Goal: Task Accomplishment & Management: Manage account settings

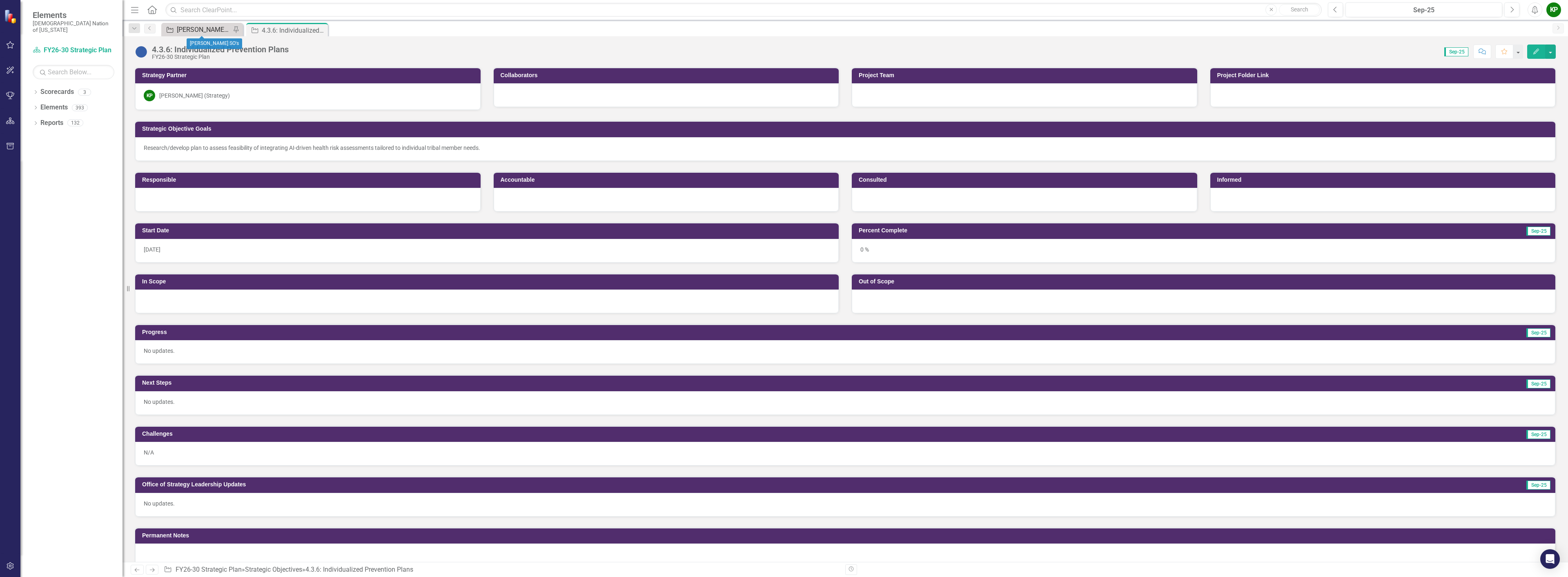
click at [185, 26] on div "[PERSON_NAME] SO's" at bounding box center [203, 29] width 54 height 10
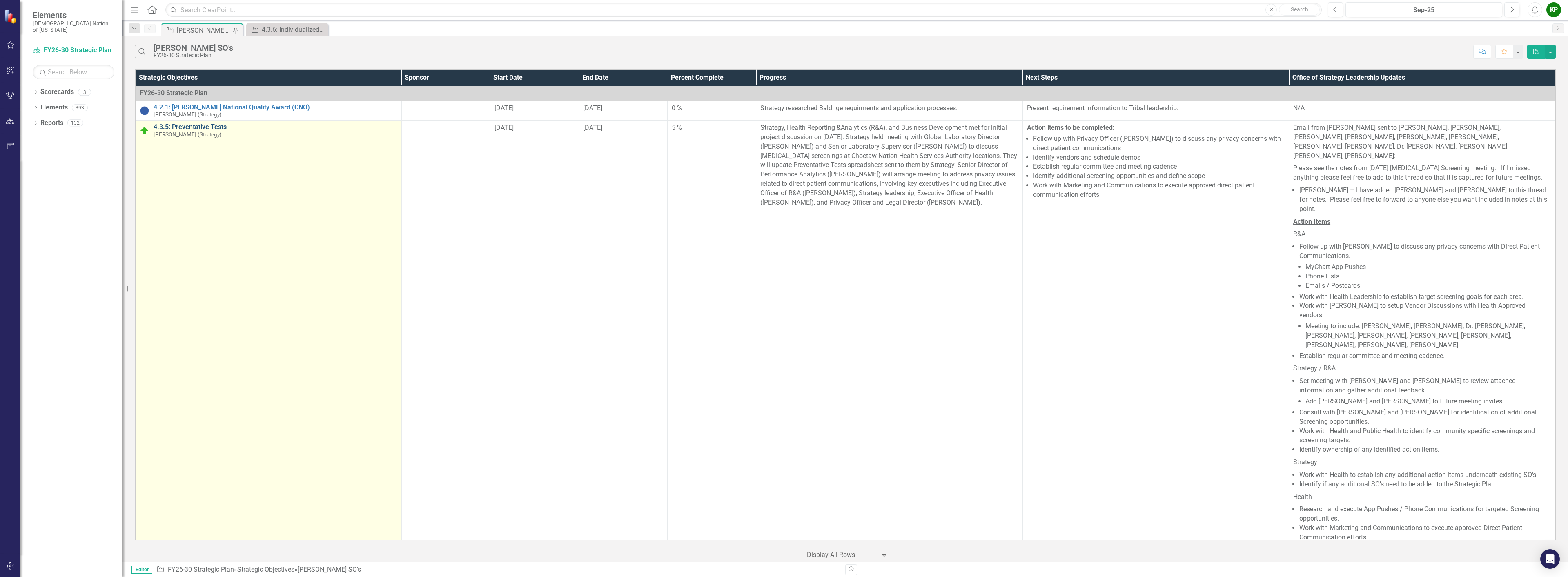
click at [206, 128] on link "4.3.5: Preventative Tests" at bounding box center [275, 127] width 243 height 7
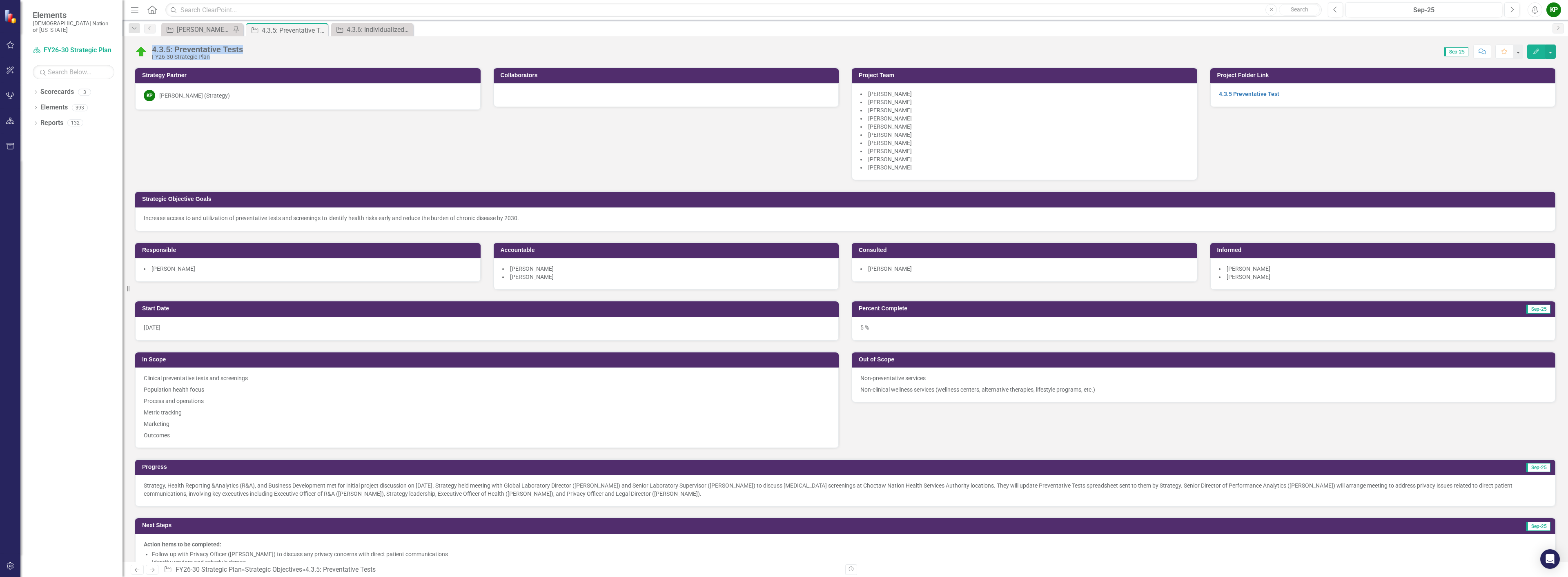
drag, startPoint x: 250, startPoint y: 51, endPoint x: 152, endPoint y: 49, distance: 98.0
click at [152, 49] on div "4.3.5: Preventative Tests FY26-30 Strategic Plan Score: 0.00 Sep-25 Completed C…" at bounding box center [845, 49] width 1446 height 24
click at [238, 65] on div "4.3.5: Preventative Tests FY26-30 Strategic Plan Score: 0.00 Sep-25 Completed C…" at bounding box center [845, 299] width 1446 height 525
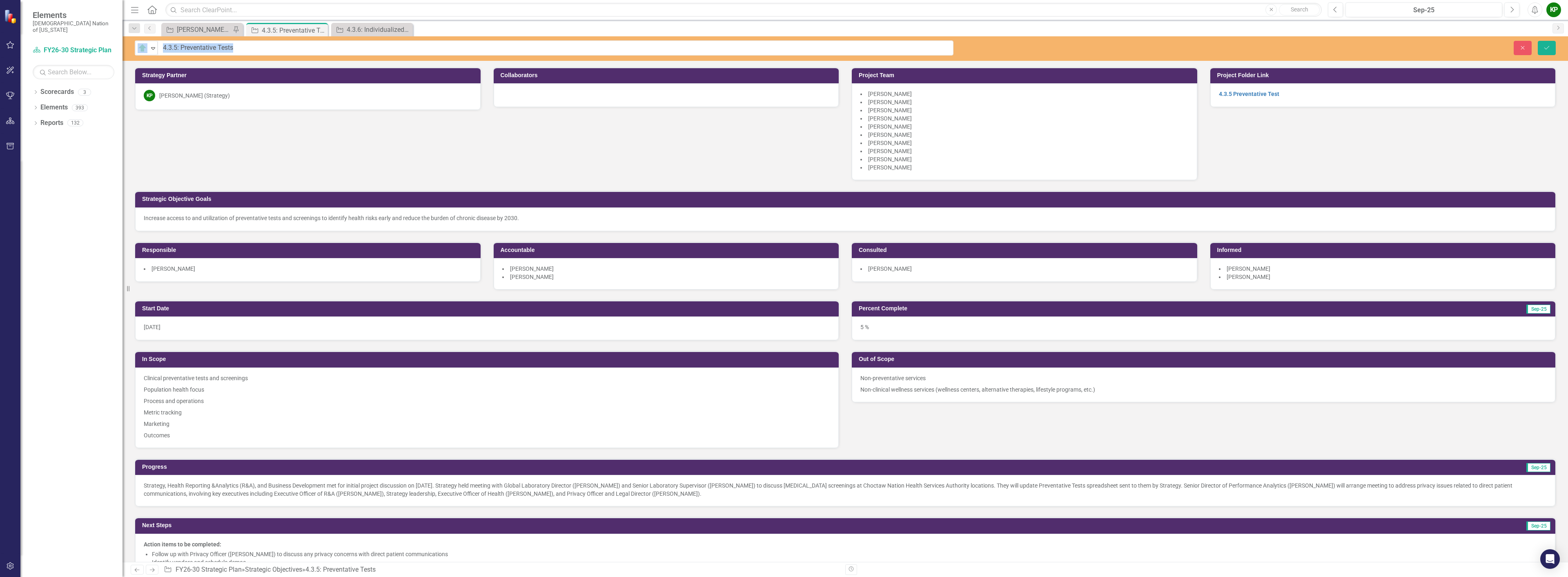
drag, startPoint x: 245, startPoint y: 47, endPoint x: 182, endPoint y: 53, distance: 63.3
drag, startPoint x: 237, startPoint y: 47, endPoint x: 163, endPoint y: 47, distance: 74.0
click at [163, 47] on input "4.3.5: Preventative Tests" at bounding box center [556, 47] width 796 height 15
click at [217, 30] on div "[PERSON_NAME] SO's" at bounding box center [203, 29] width 54 height 10
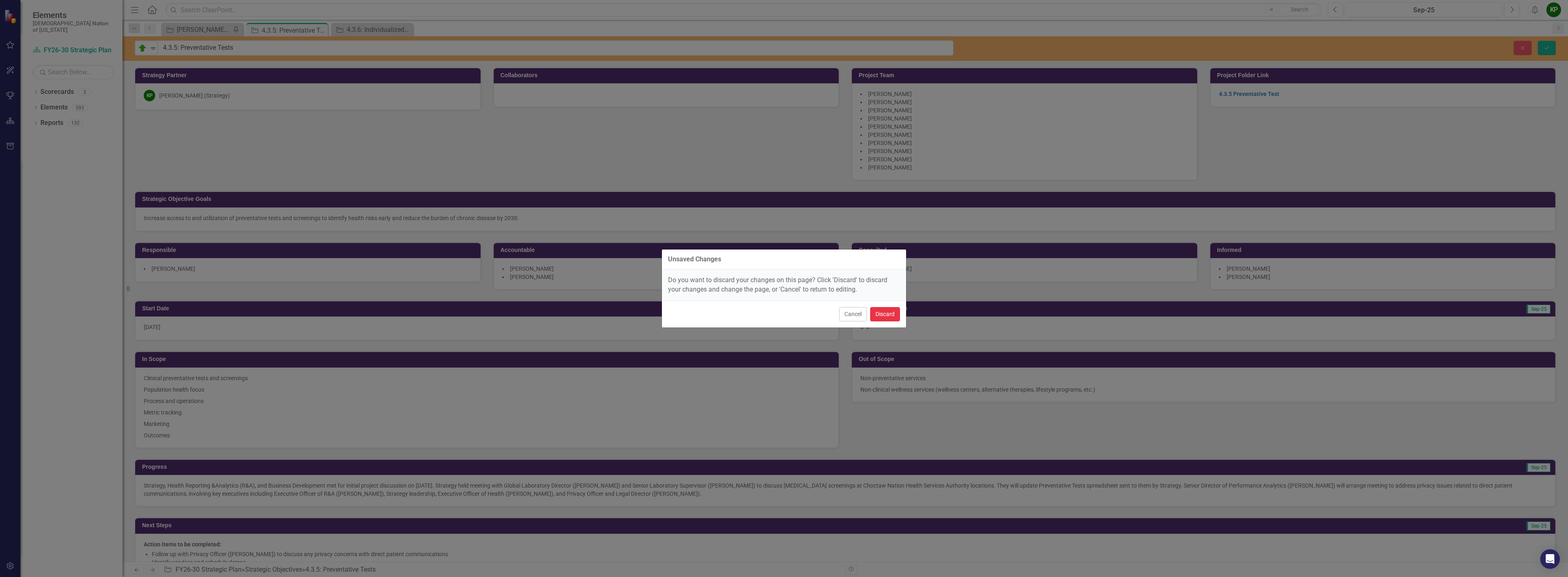
click at [878, 317] on button "Discard" at bounding box center [885, 313] width 30 height 14
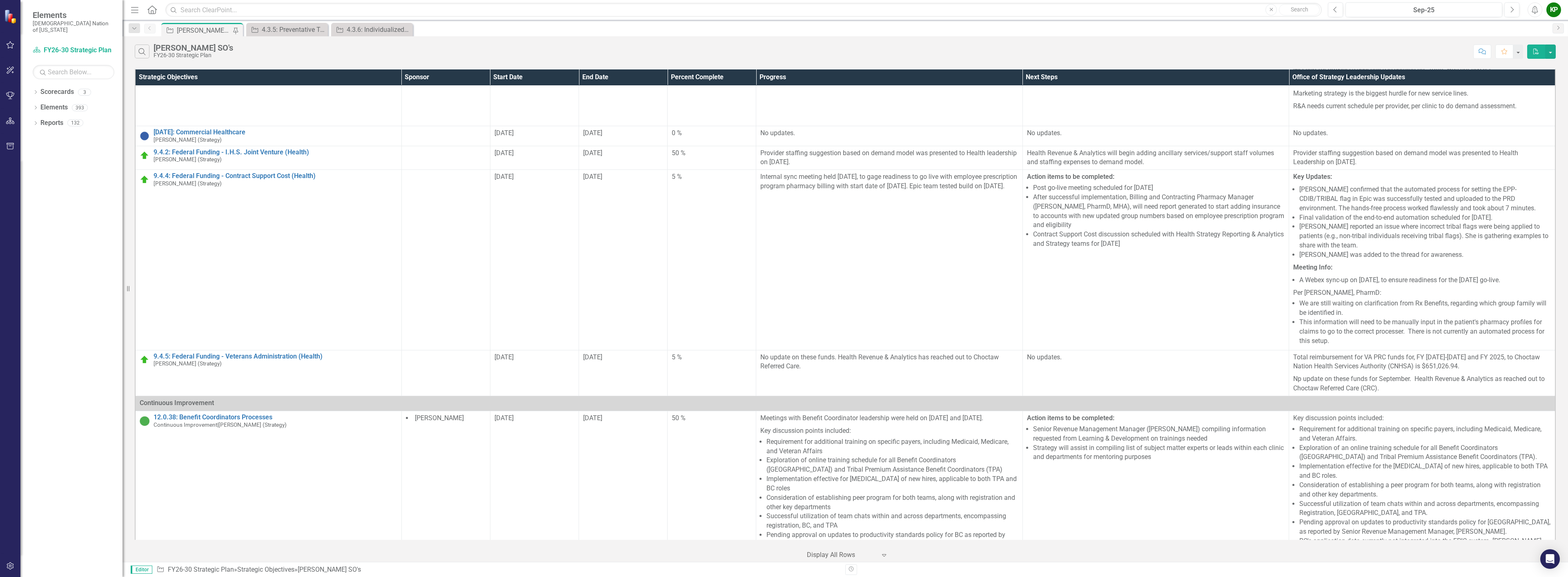
scroll to position [1348, 0]
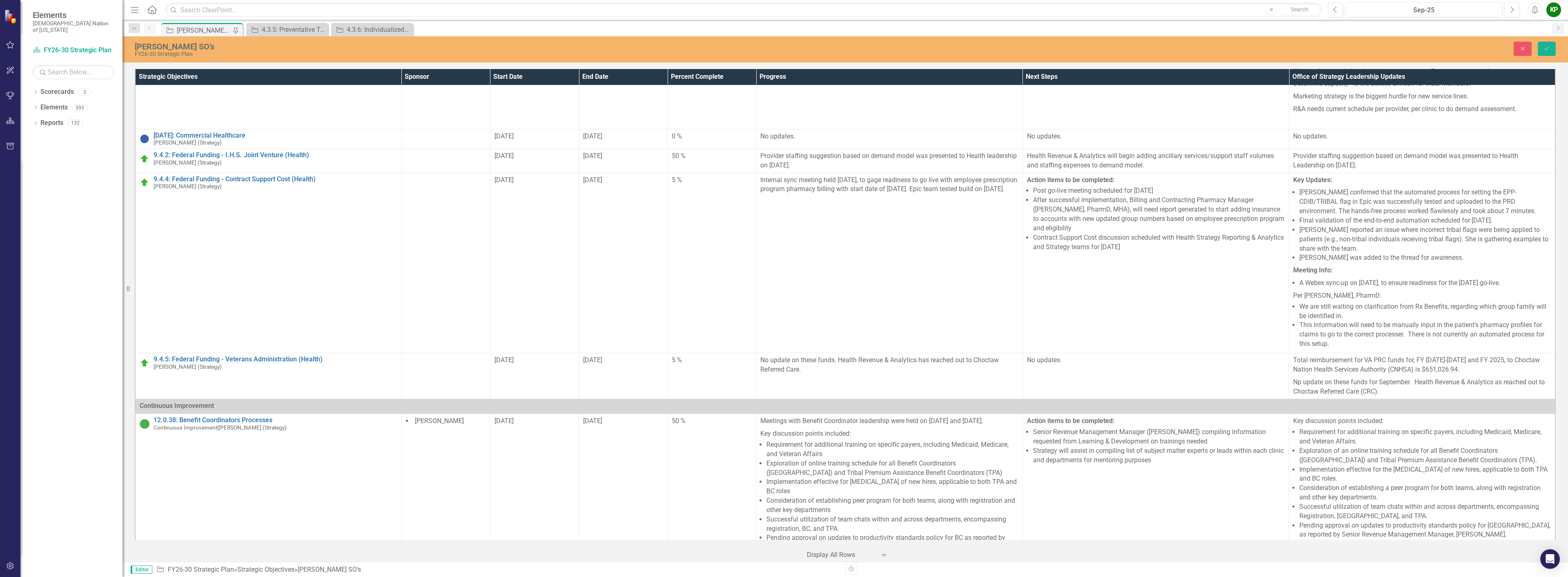
drag, startPoint x: 237, startPoint y: 235, endPoint x: 102, endPoint y: 232, distance: 135.0
click at [102, 232] on div "Elements Choctaw Nation of [US_STATE] Scorecard FY26-30 Strategic Plan Search D…" at bounding box center [784, 288] width 1568 height 577
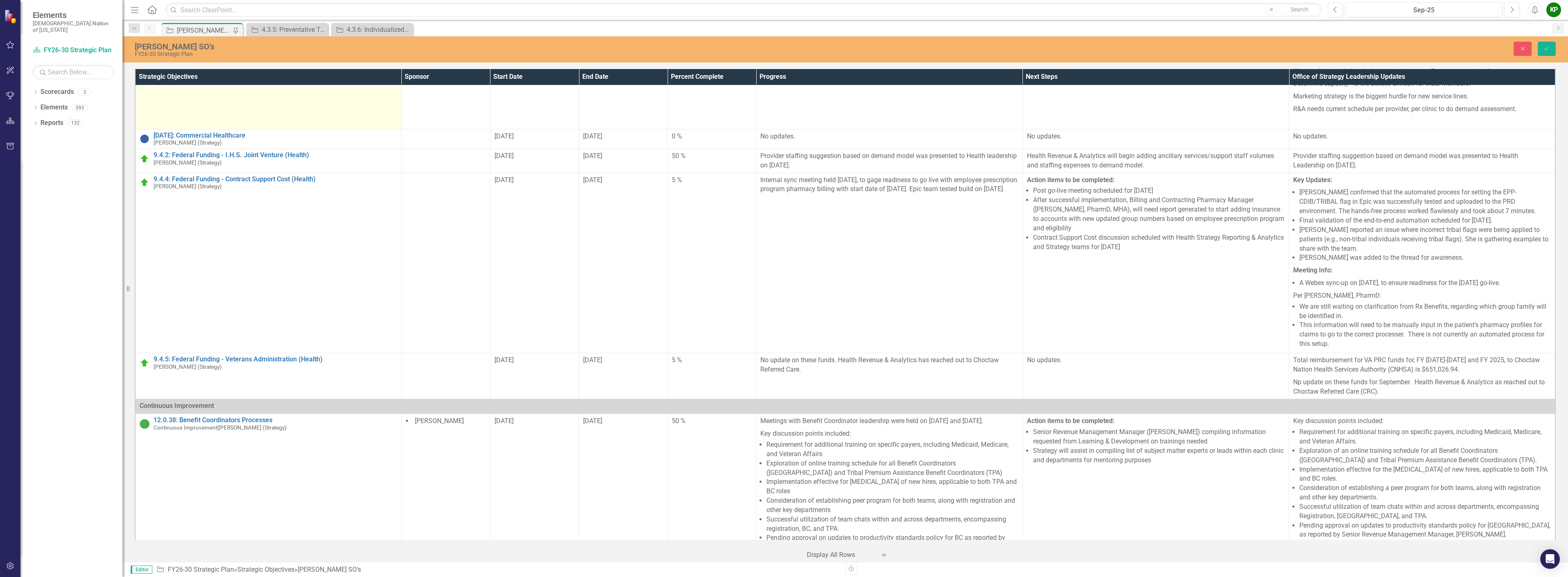
drag, startPoint x: 298, startPoint y: 401, endPoint x: 166, endPoint y: 401, distance: 132.0
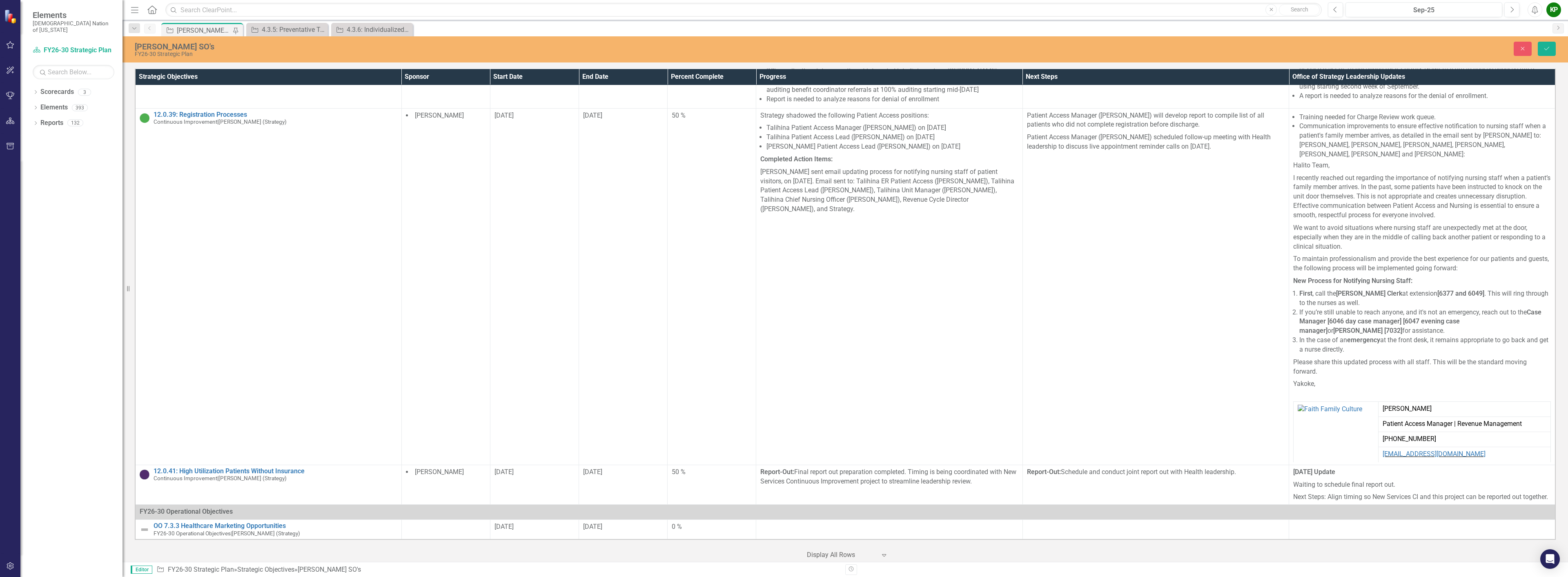
scroll to position [2001, 0]
